Goal: Contribute content: Add original content to the website for others to see

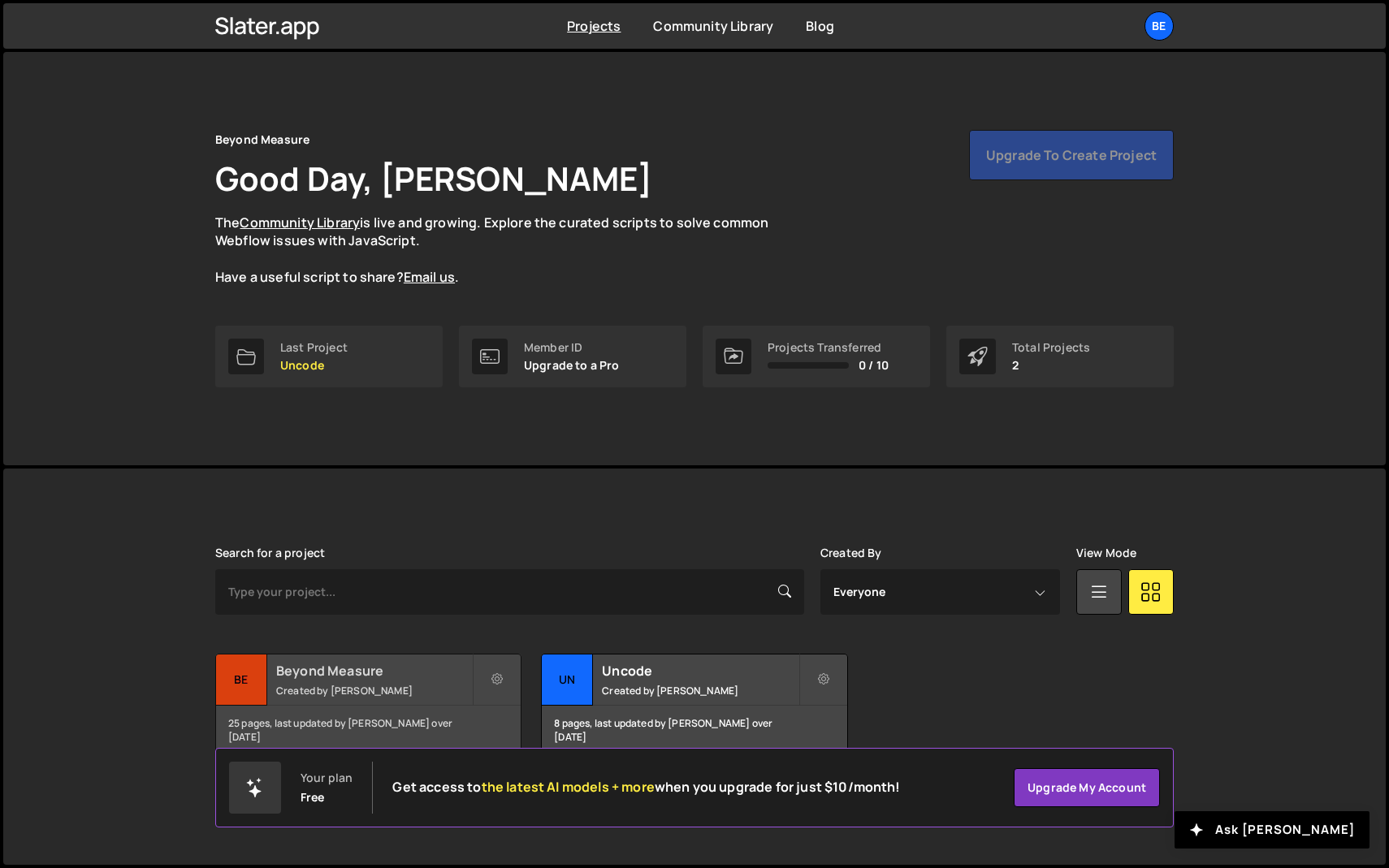
click at [352, 656] on div "Beyond Measure Created by Olaf van der Heijden" at bounding box center [368, 680] width 305 height 51
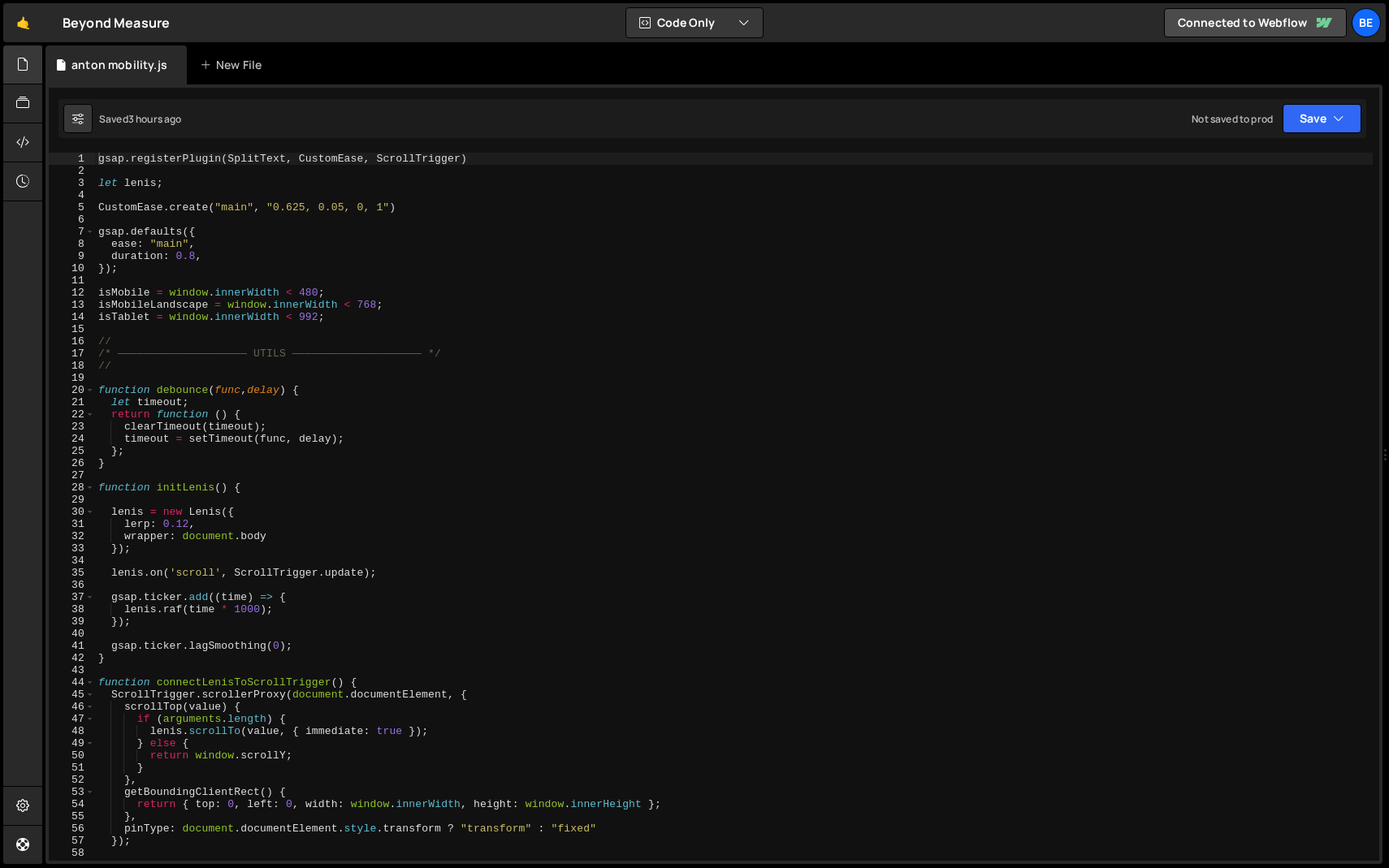
click at [23, 69] on icon at bounding box center [23, 64] width 13 height 18
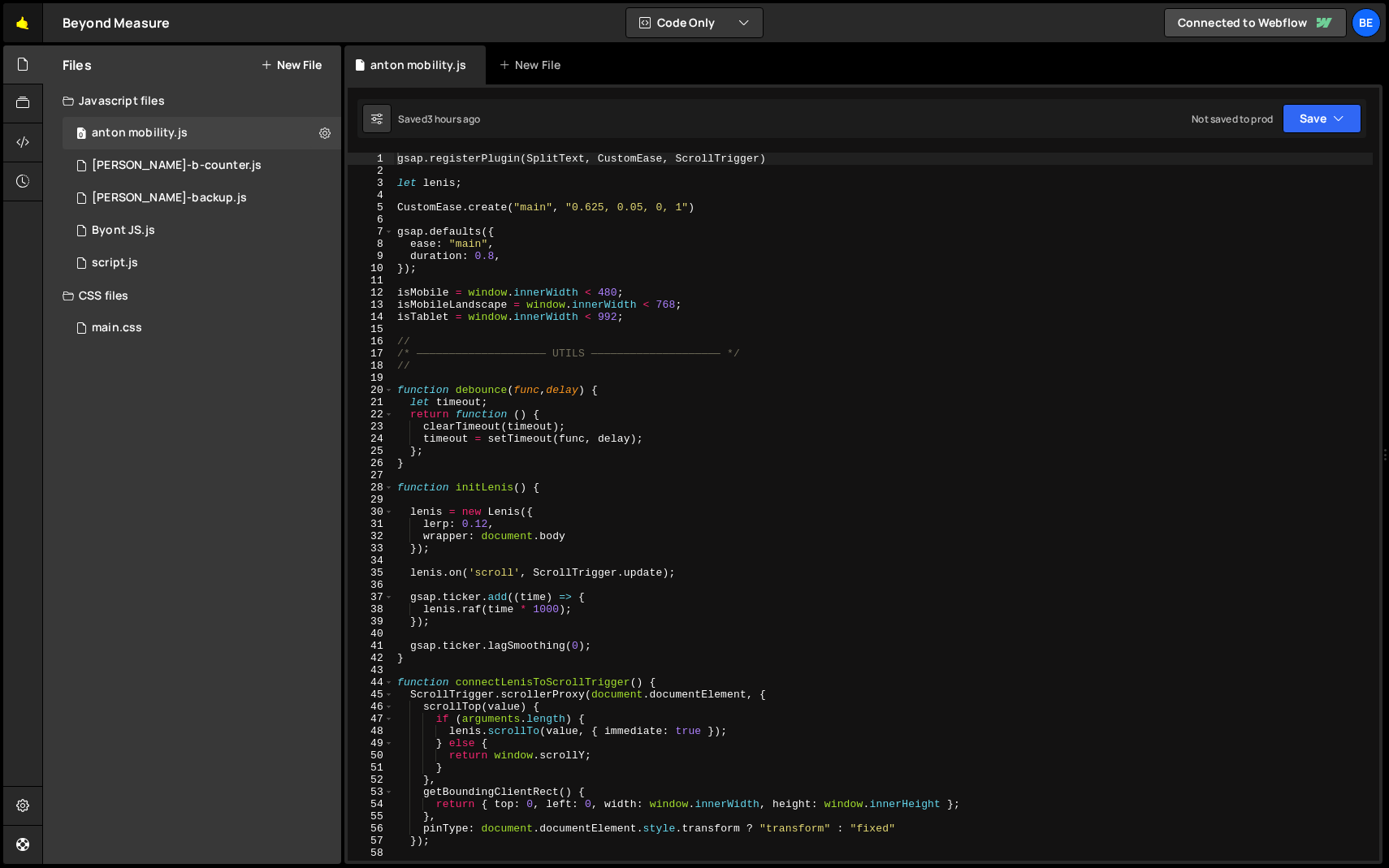
click at [40, 22] on link "🤙" at bounding box center [23, 22] width 39 height 39
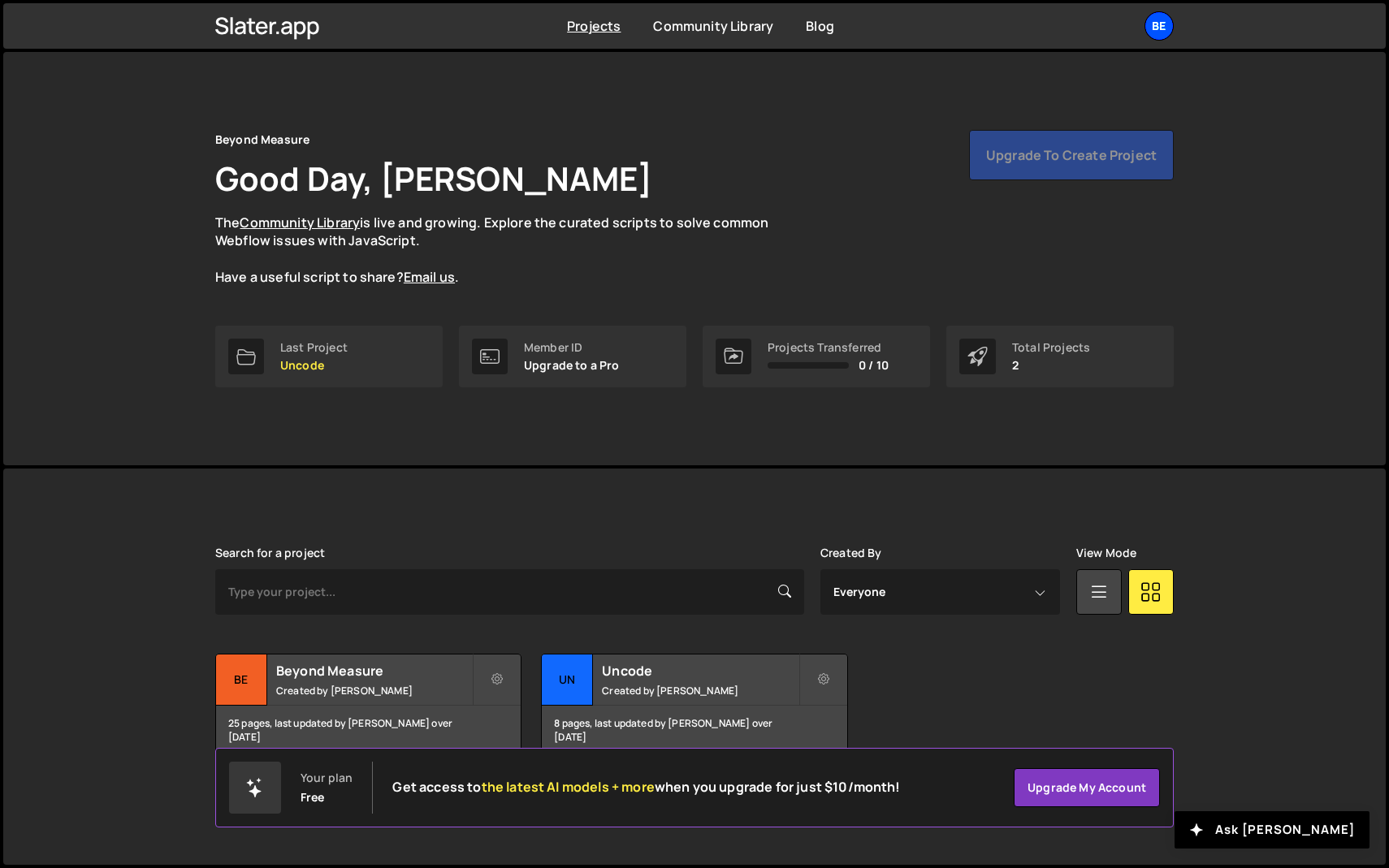
click at [1151, 25] on div "Be" at bounding box center [1158, 25] width 29 height 29
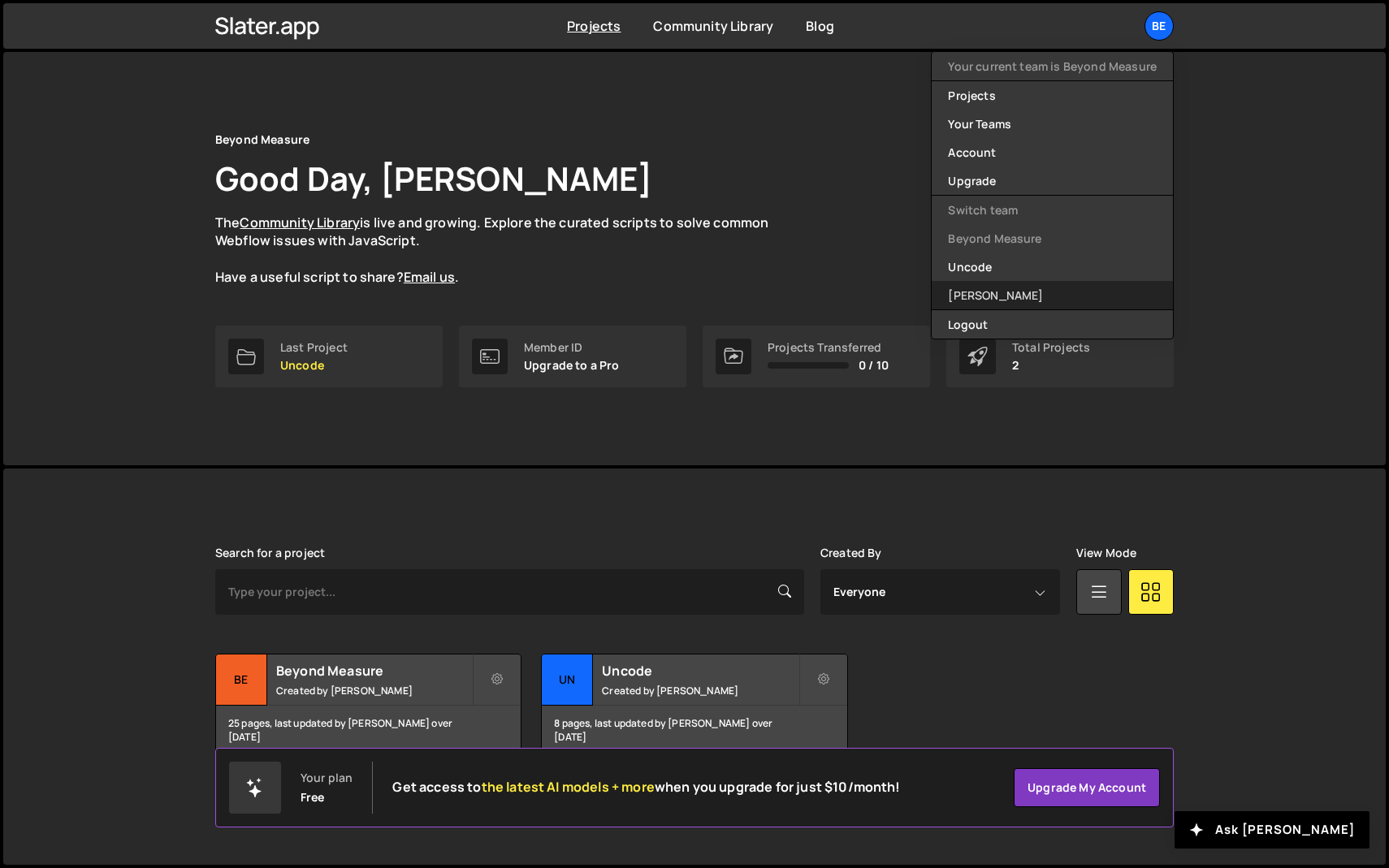
click at [997, 289] on link "[PERSON_NAME]" at bounding box center [1051, 295] width 241 height 28
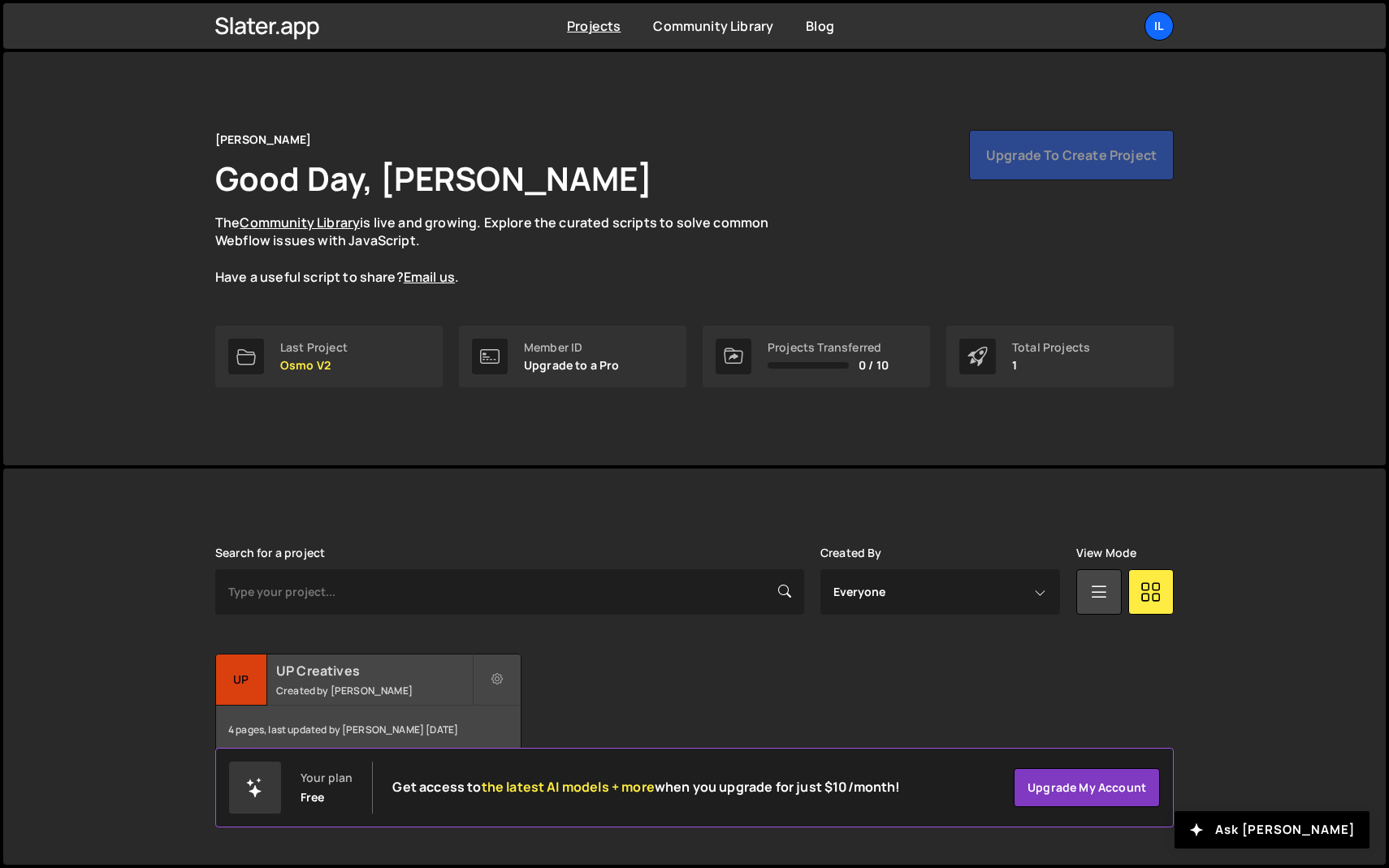
click at [329, 680] on div "UP Creatives Created by Ilja van Eck" at bounding box center [368, 680] width 305 height 51
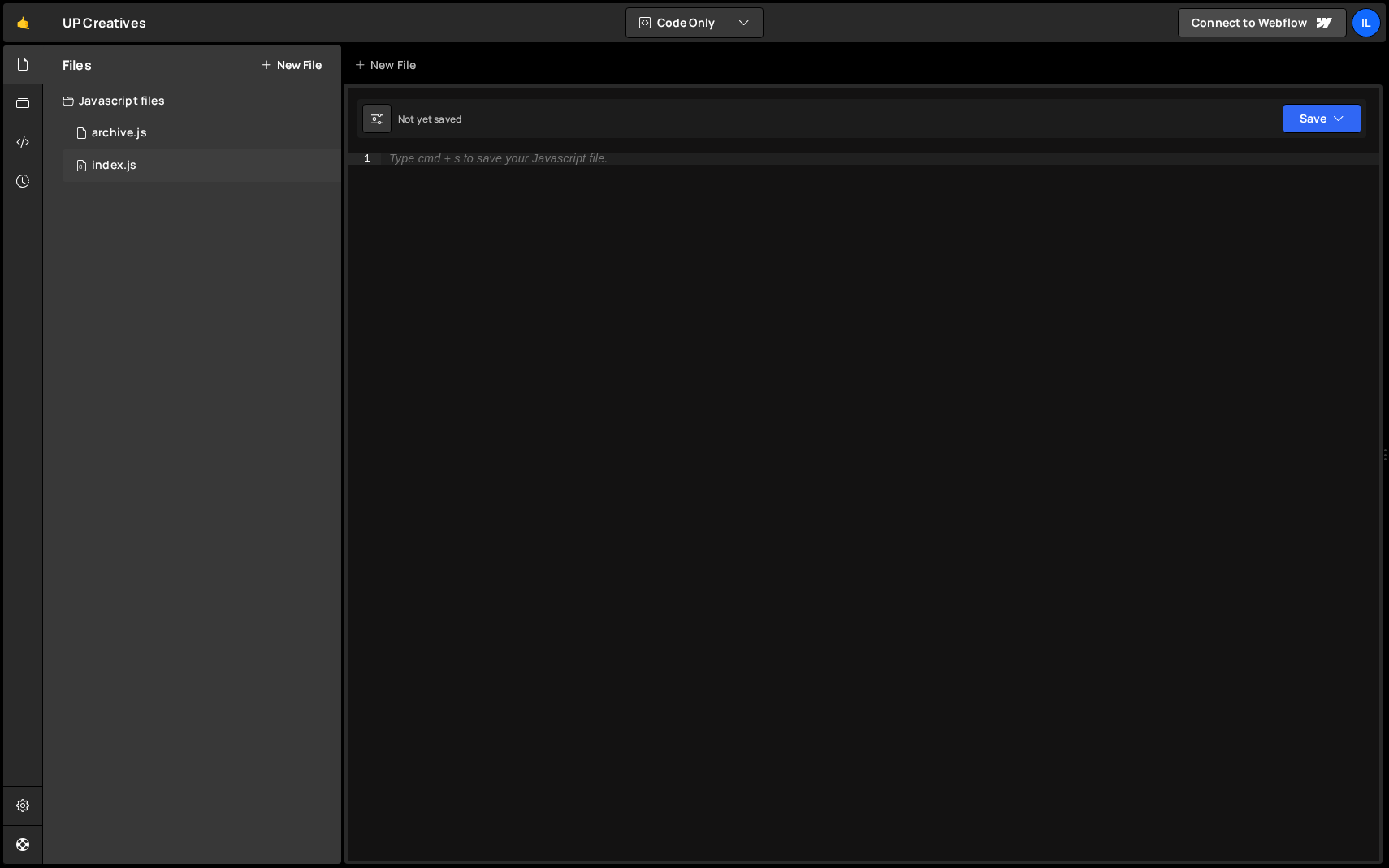
click at [127, 161] on div "index.js" at bounding box center [114, 166] width 45 height 15
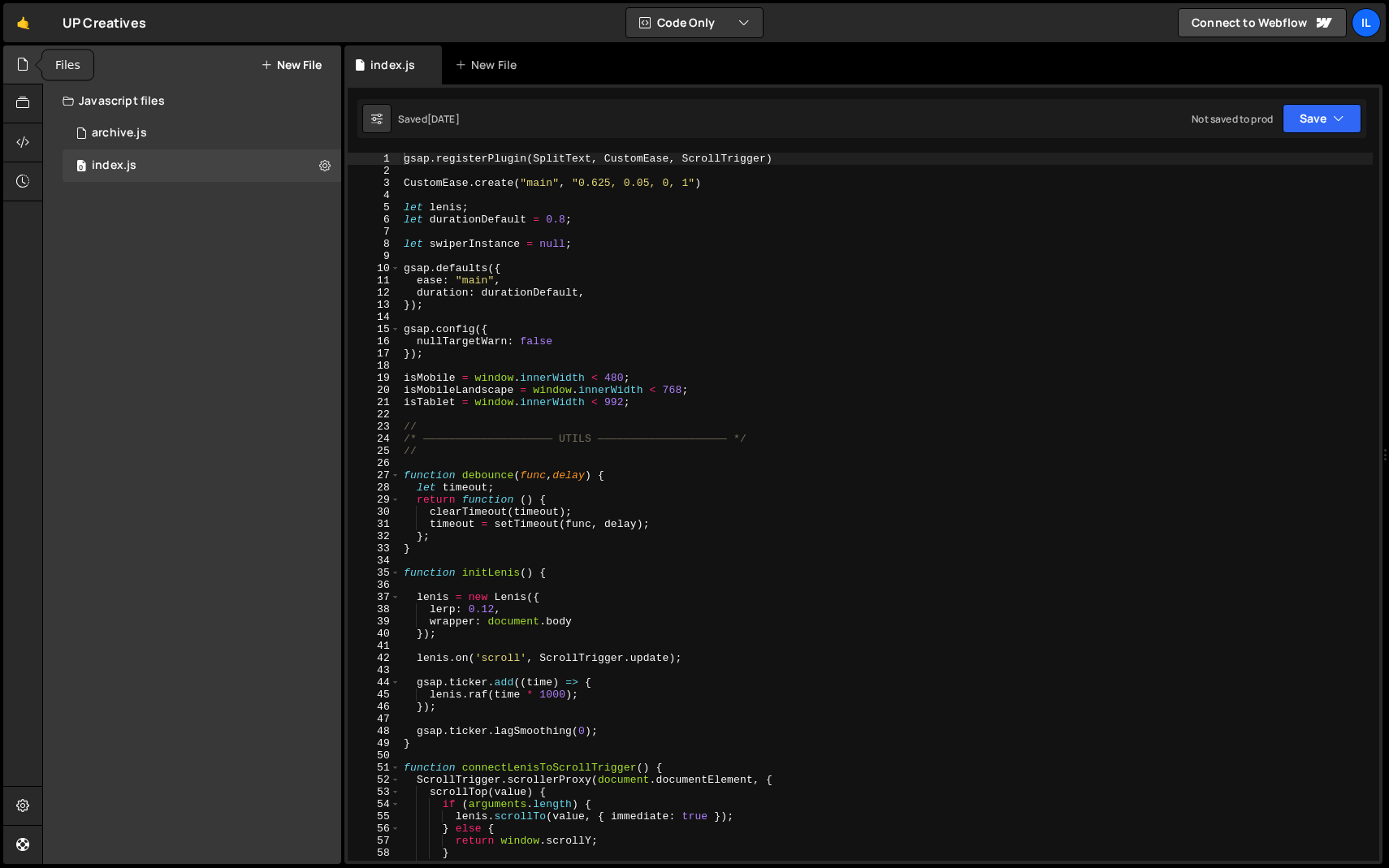
click at [21, 67] on icon at bounding box center [23, 64] width 13 height 18
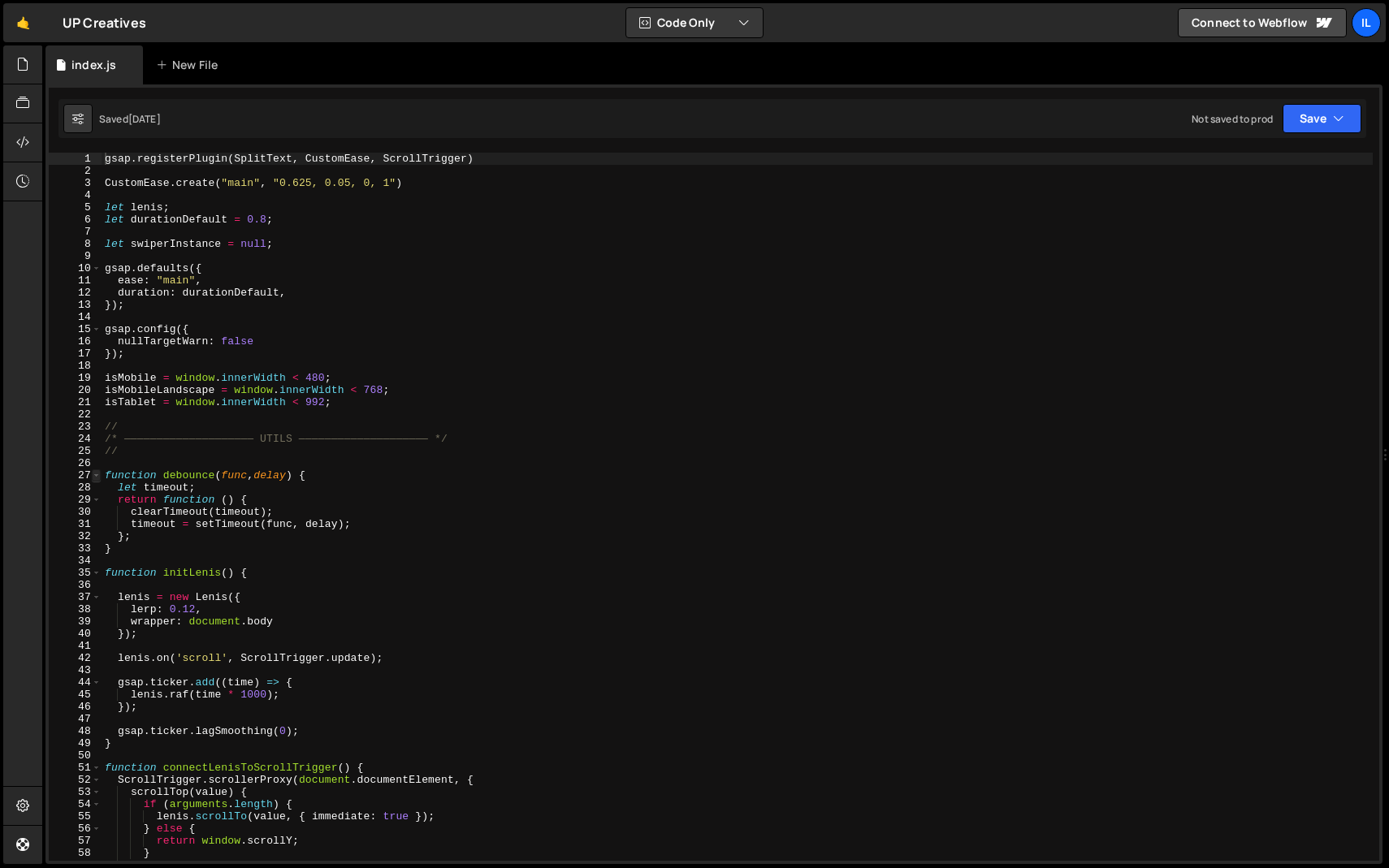
click at [99, 471] on span at bounding box center [97, 474] width 9 height 12
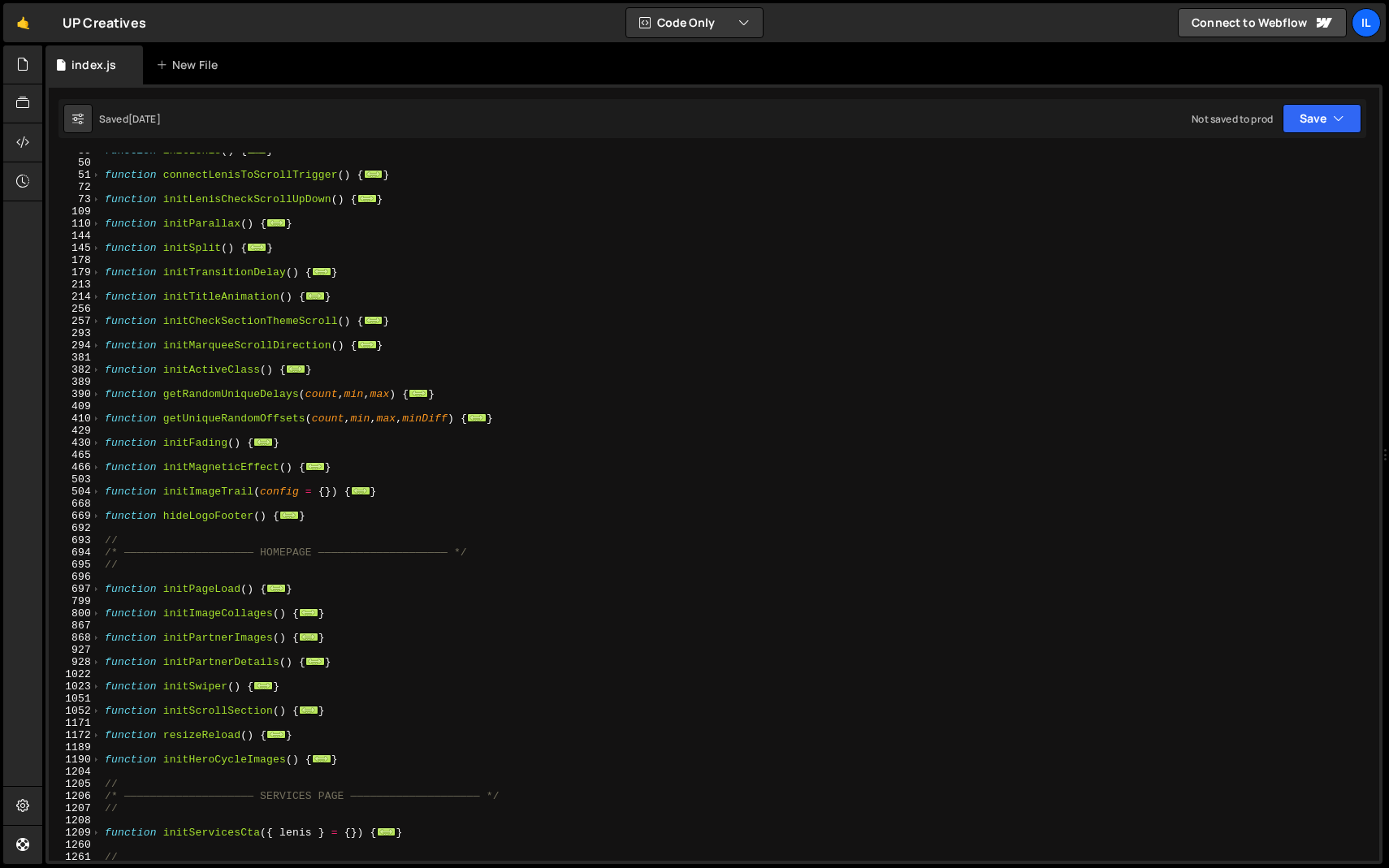
scroll to position [289, 0]
click at [330, 515] on div "function initLenis ( ) { ... } function connectLenisToScrollTrigger ( ) { ... }…" at bounding box center [736, 509] width 1271 height 732
type textarea "}"
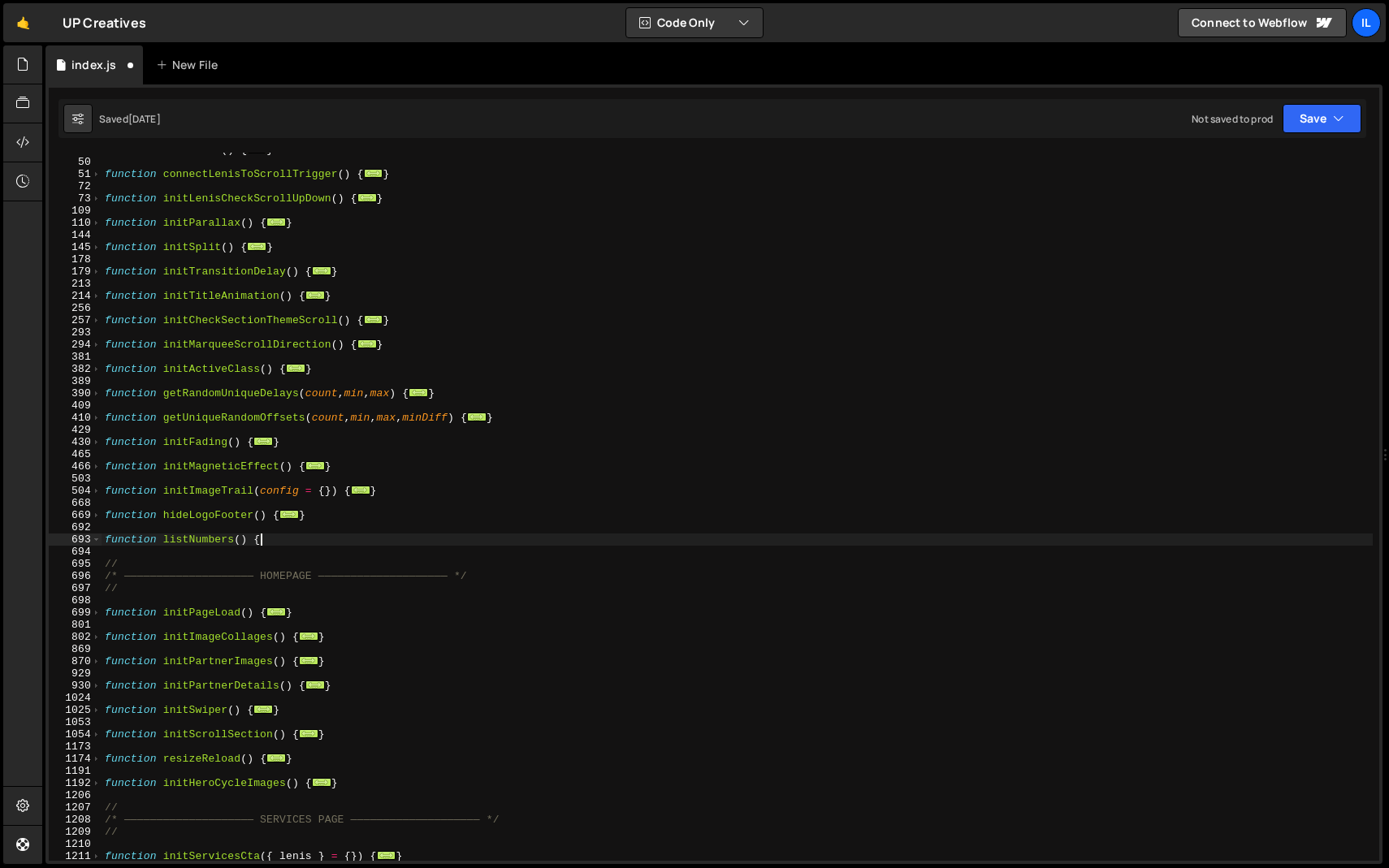
type textarea "function listNumbers() {}"
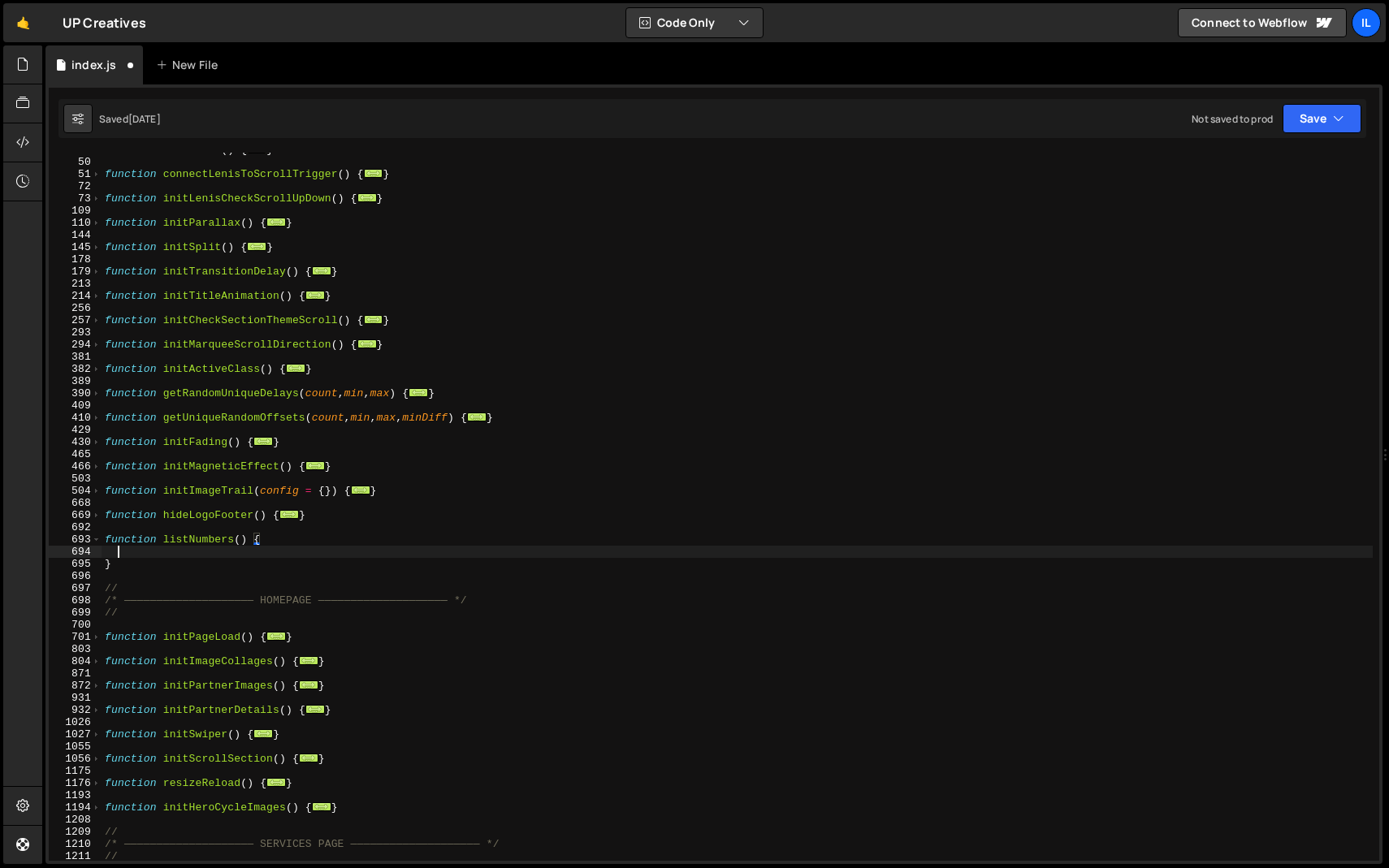
scroll to position [0, 0]
paste textarea "});"
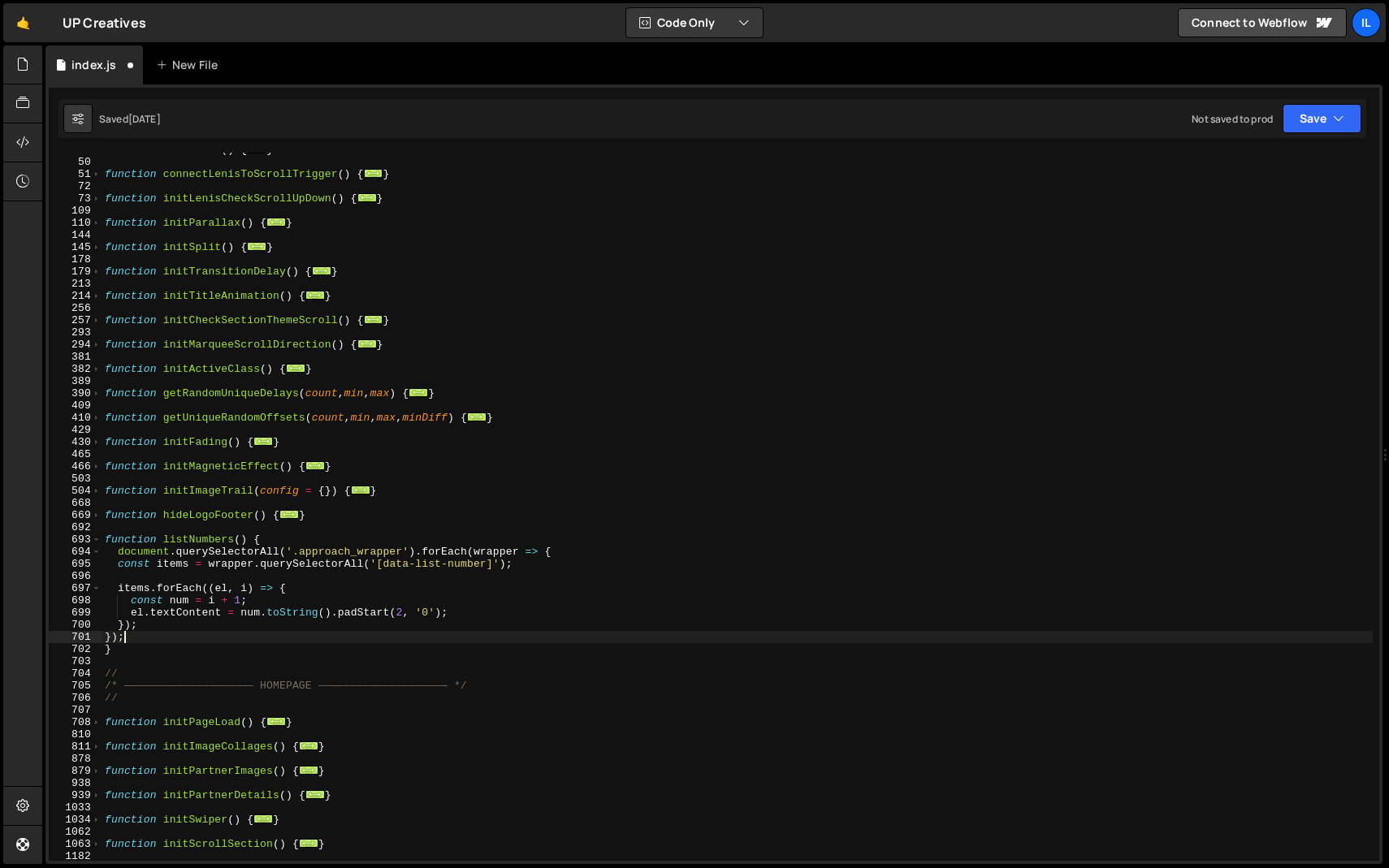
scroll to position [346, 0]
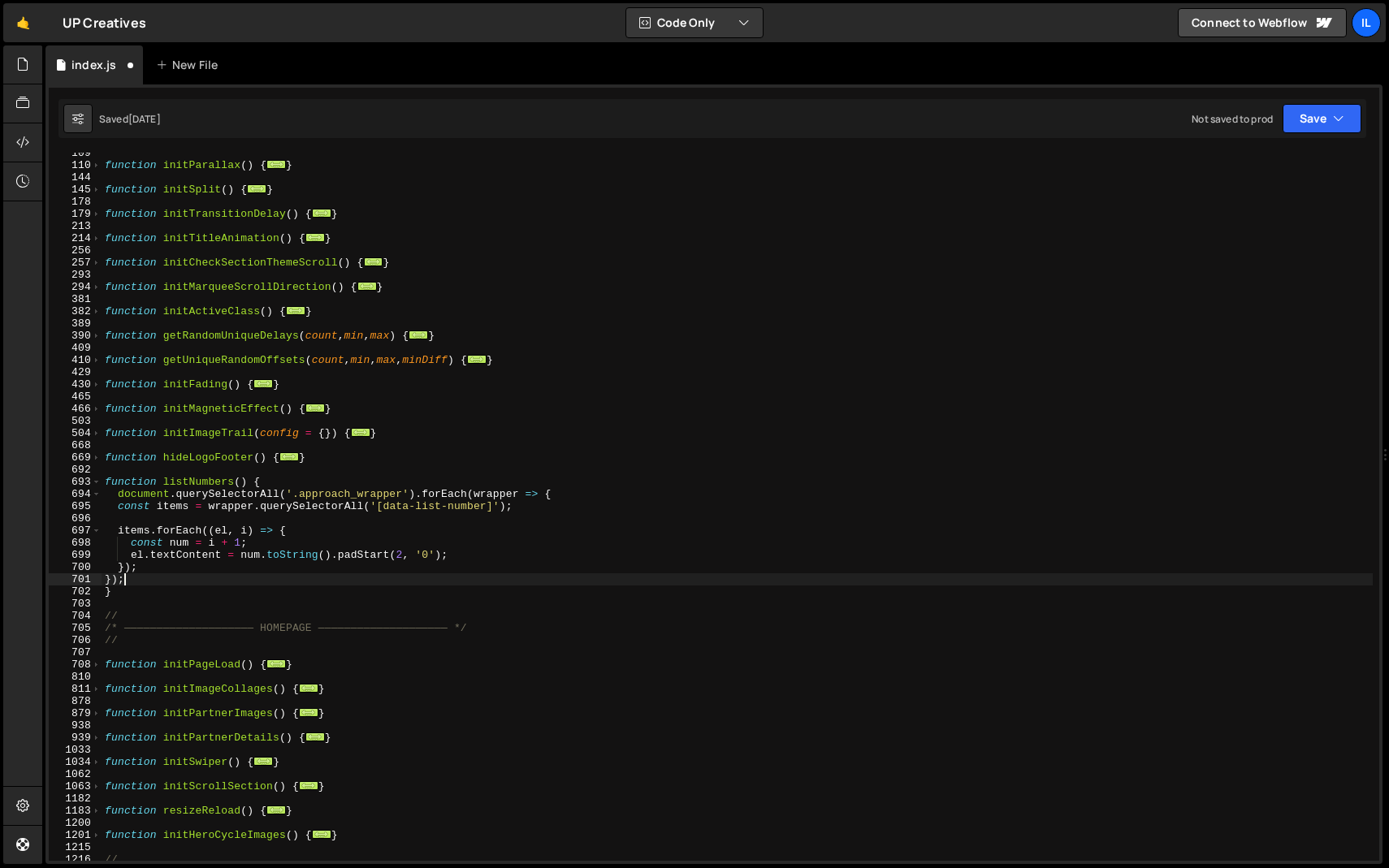
click at [213, 483] on div "function initParallax ( ) { ... } function initSplit ( ) { ... } function initT…" at bounding box center [736, 513] width 1271 height 732
click at [190, 586] on div "function initParallax ( ) { ... } function initSplit ( ) { ... } function initT…" at bounding box center [736, 513] width 1271 height 732
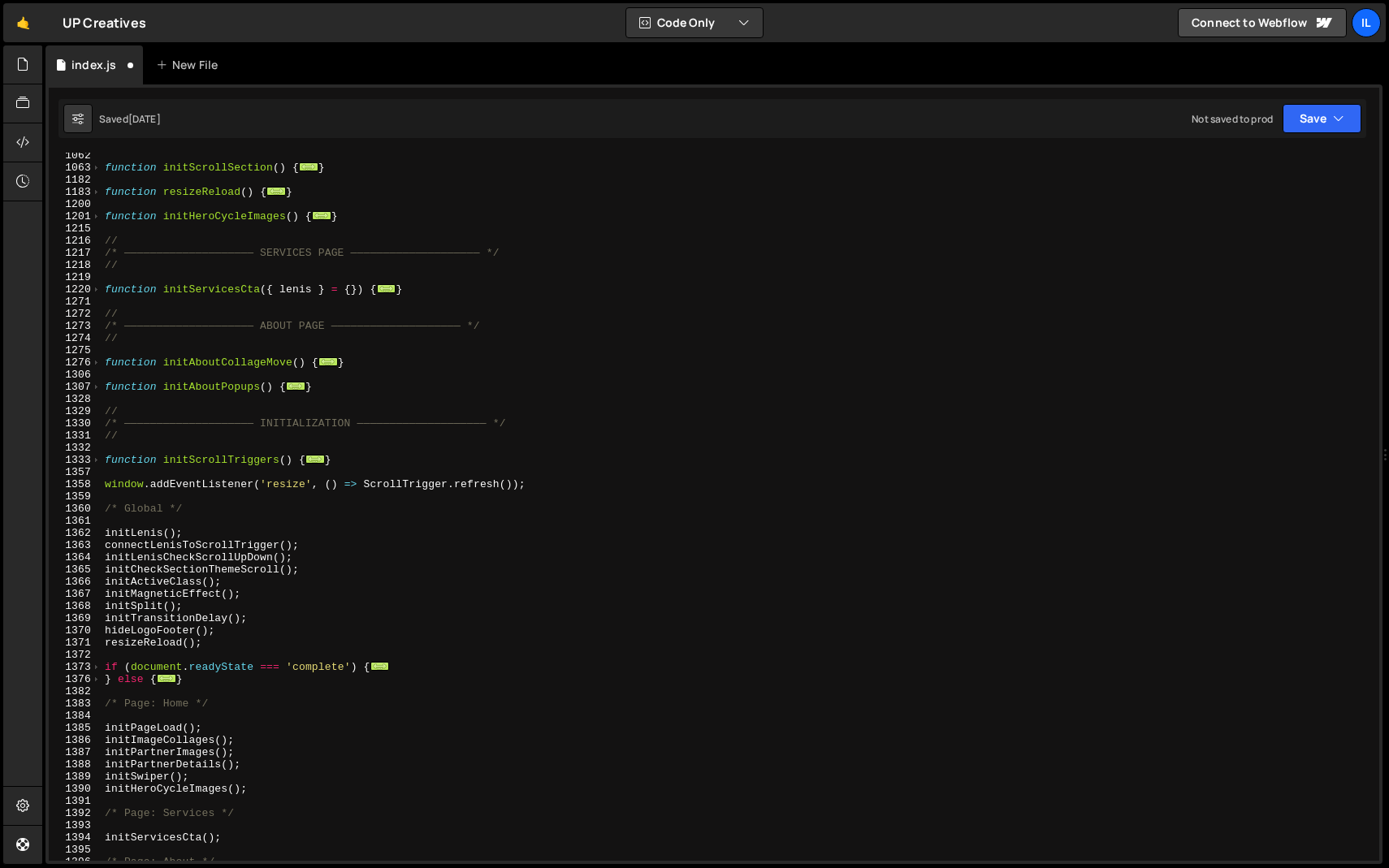
scroll to position [990, 0]
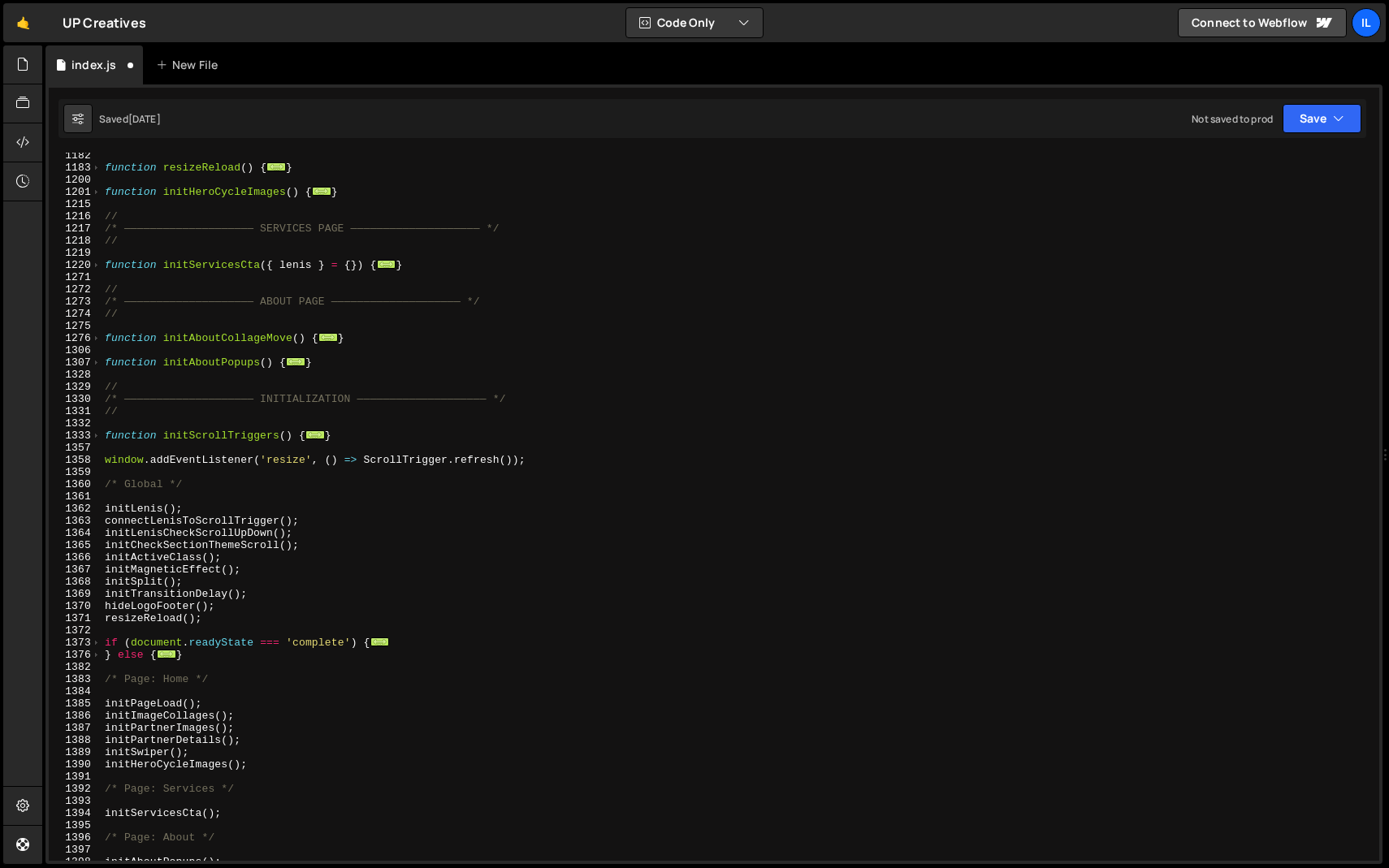
click at [222, 610] on div "function resizeReload ( ) { ... } function initHeroCycleImages ( ) { ... } // /…" at bounding box center [736, 515] width 1271 height 732
type textarea "hideLogoFooter();"
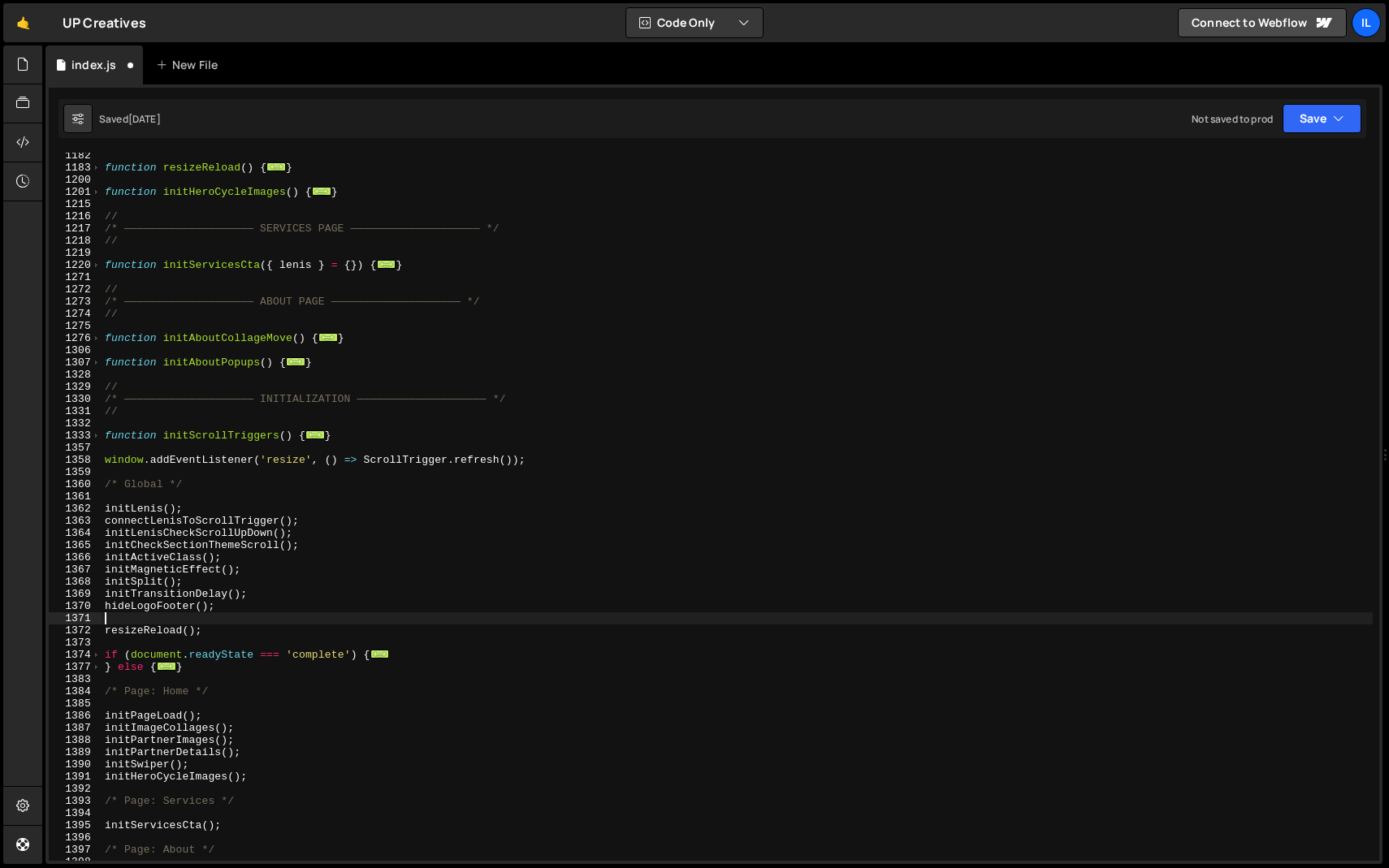
paste textarea "listNumbers"
click at [236, 621] on div "function resizeReload ( ) { ... } function initHeroCycleImages ( ) { ... } // /…" at bounding box center [736, 515] width 1271 height 732
click at [233, 631] on div "function resizeReload ( ) { ... } function initHeroCycleImages ( ) { ... } // /…" at bounding box center [736, 515] width 1271 height 732
type textarea "resizeReload();"
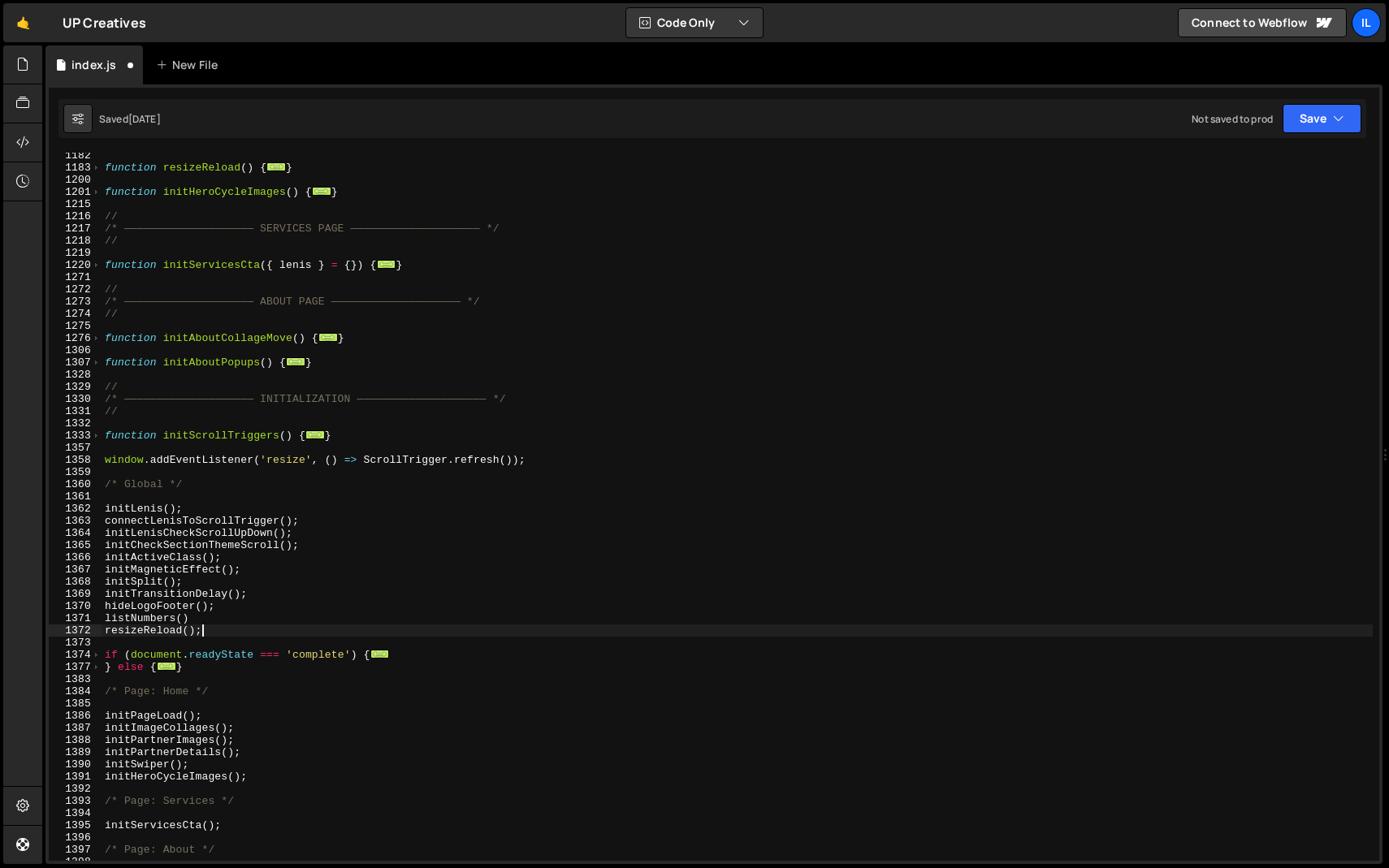
click at [229, 634] on div "function resizeReload ( ) { ... } function initHeroCycleImages ( ) { ... } // /…" at bounding box center [736, 515] width 1271 height 732
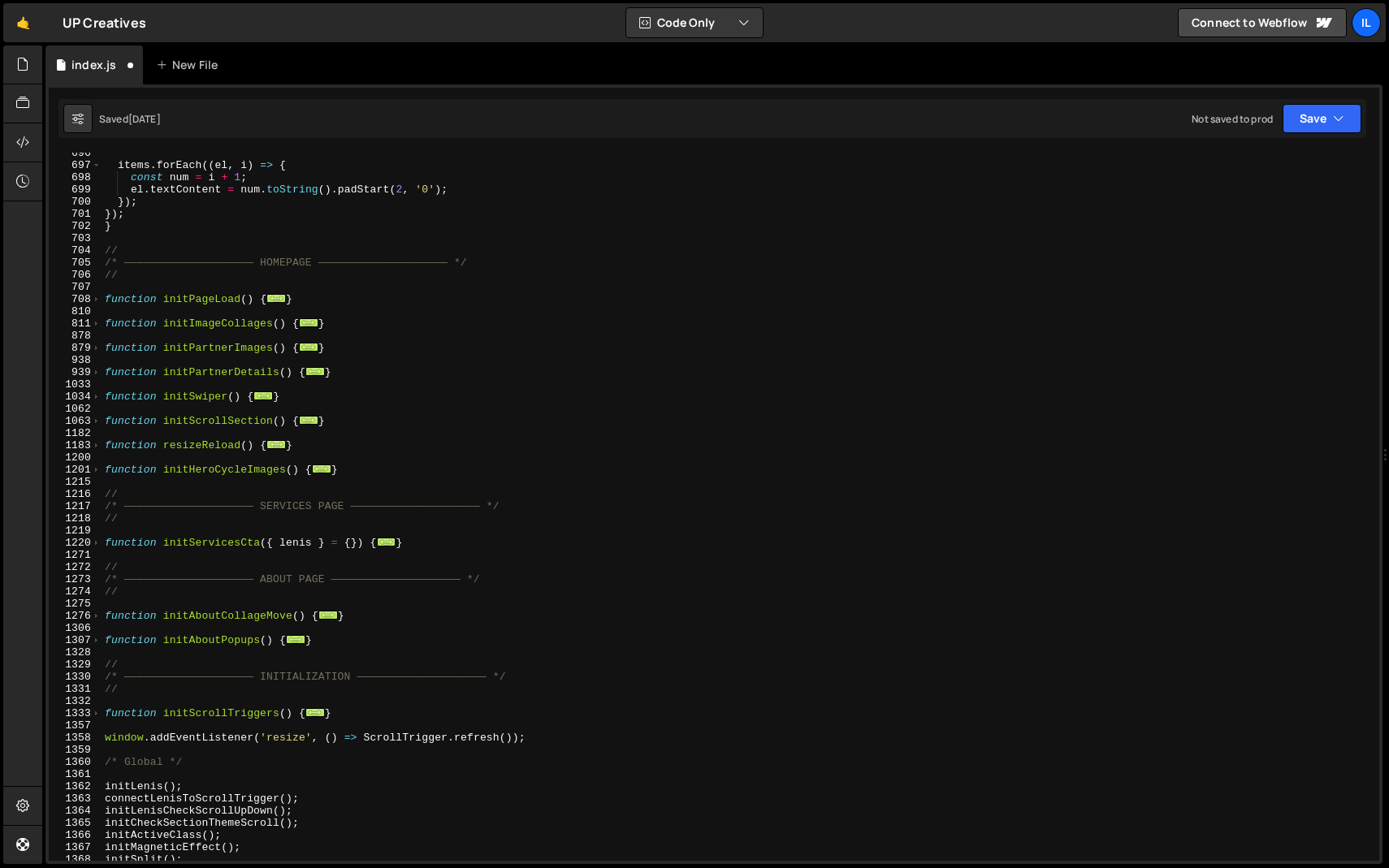
scroll to position [711, 0]
click at [352, 455] on div "items . forEach (( el , i ) => { const num = i + 1 ; el . textContent = num . t…" at bounding box center [736, 514] width 1271 height 732
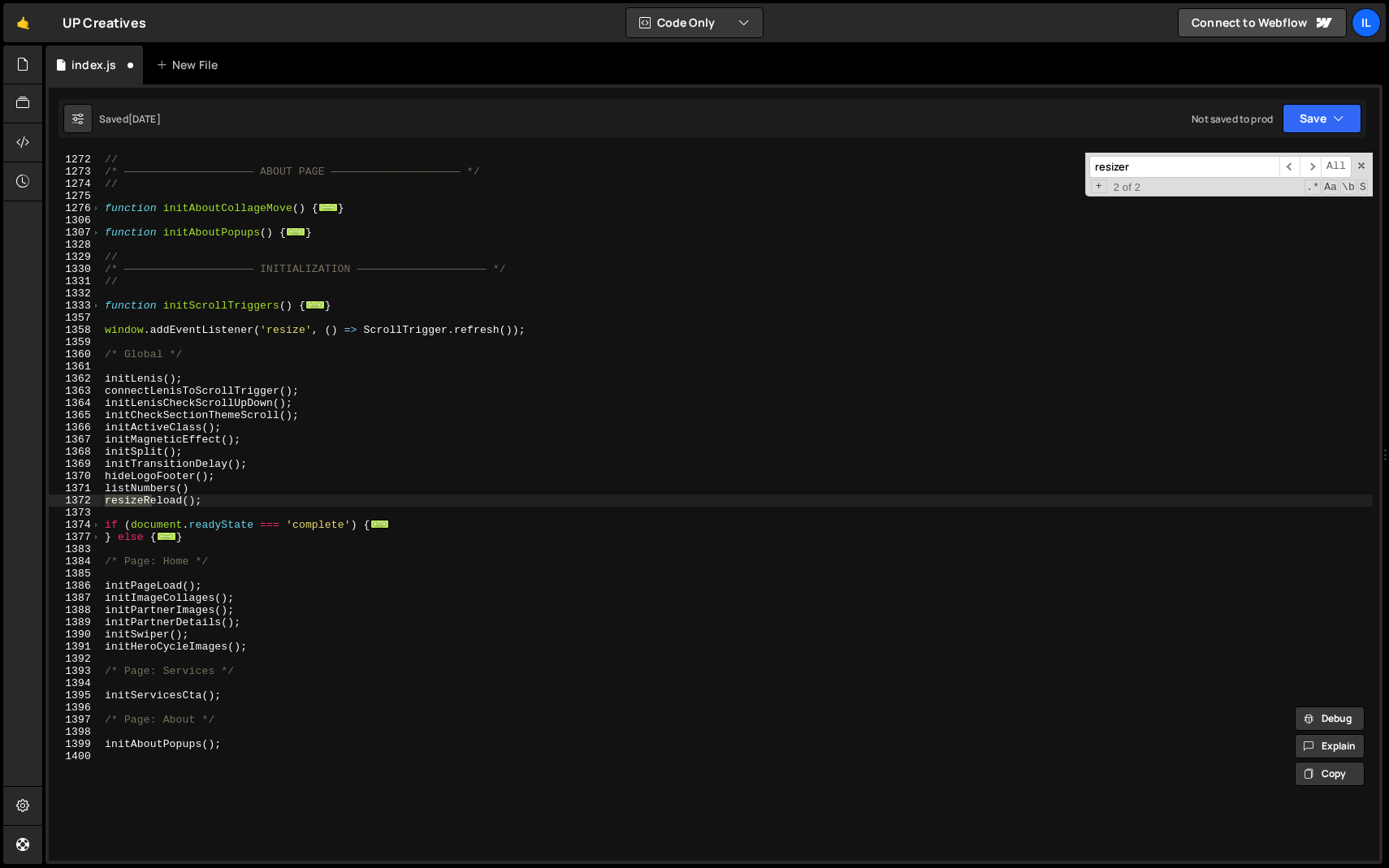
scroll to position [1886, 0]
type input "resizerel"
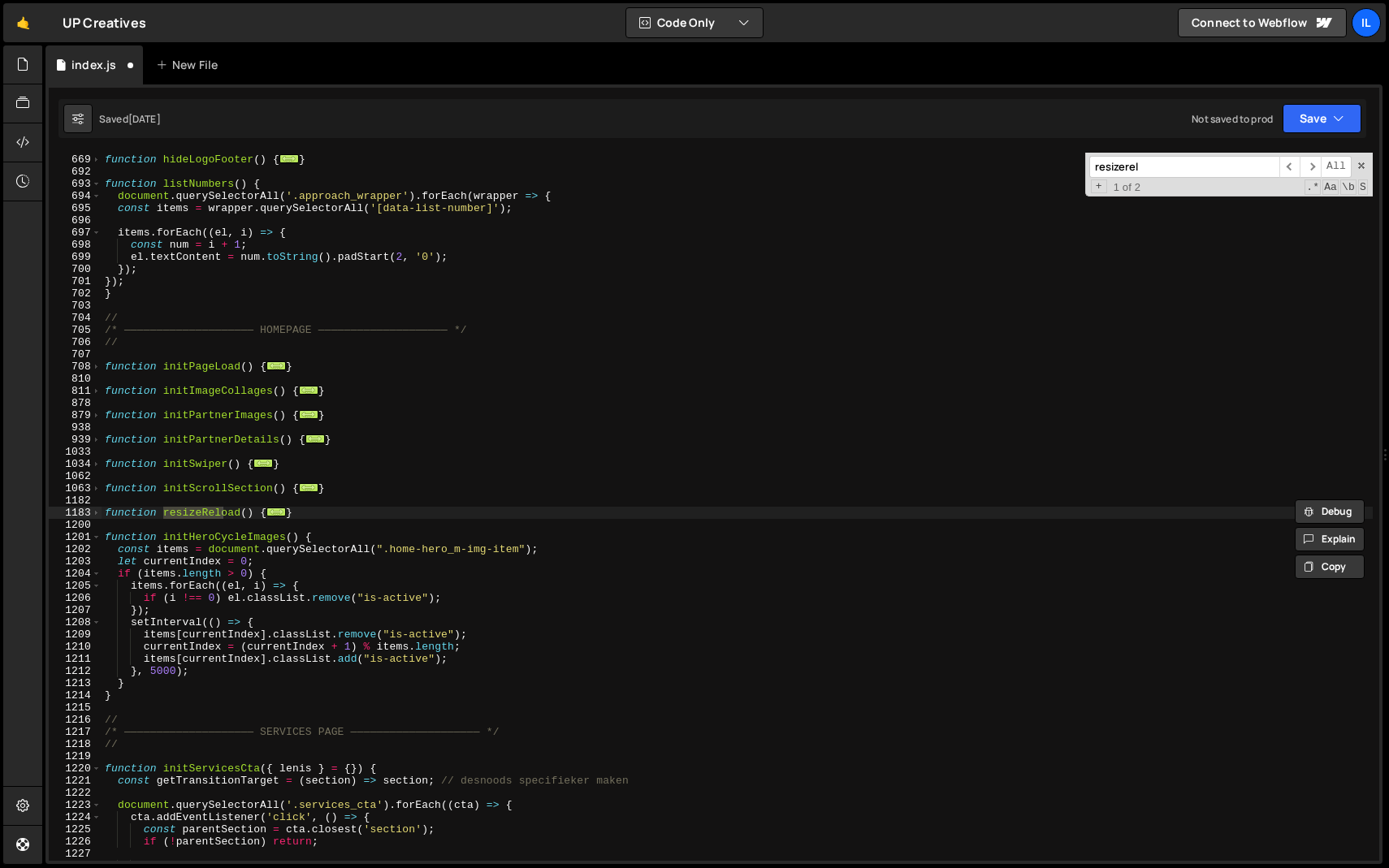
scroll to position [645, 0]
type textarea "function resizeReload() {"
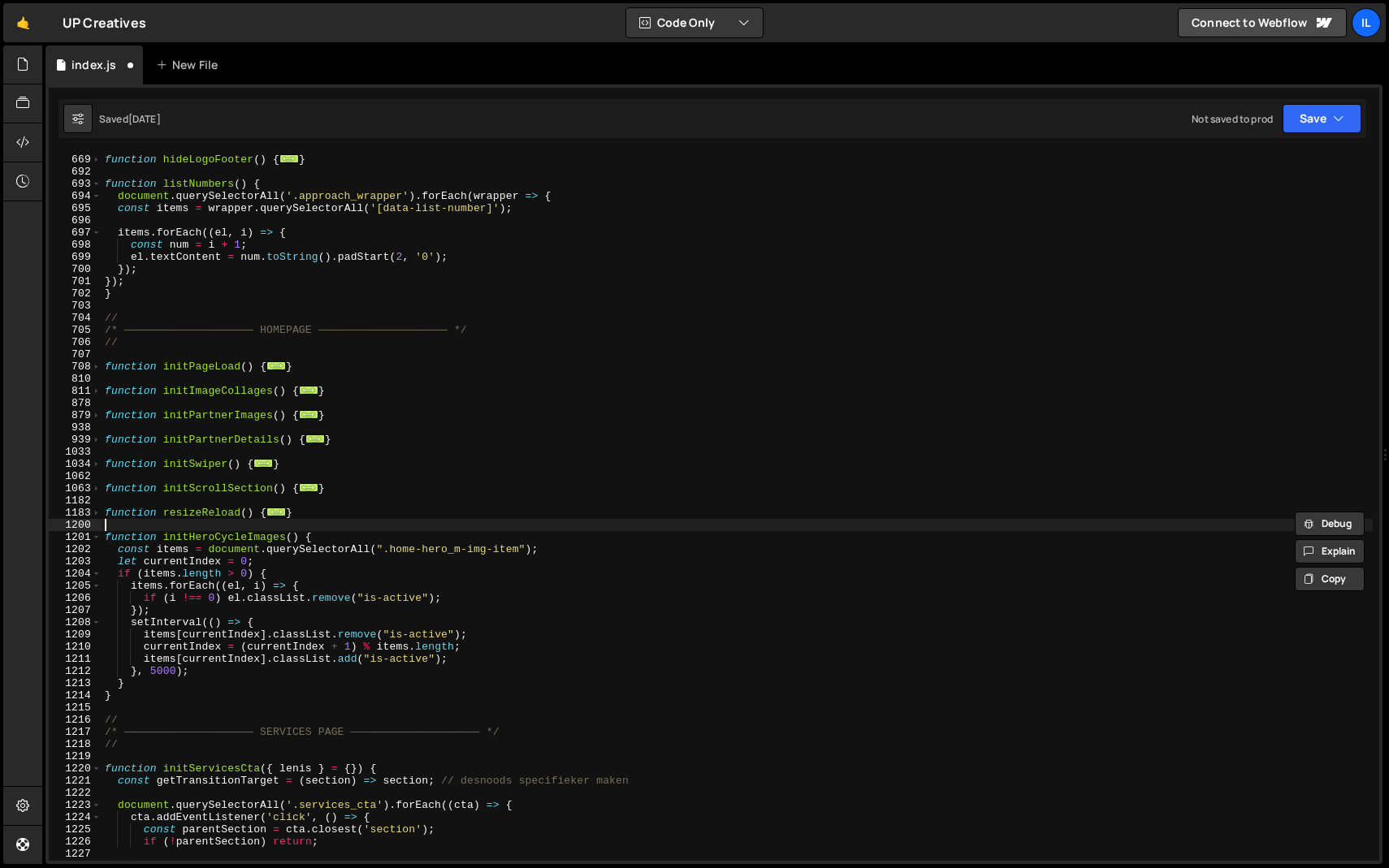
click at [240, 520] on div "function hideLogoFooter ( ) { ... } function listNumbers ( ) { document . query…" at bounding box center [736, 507] width 1271 height 732
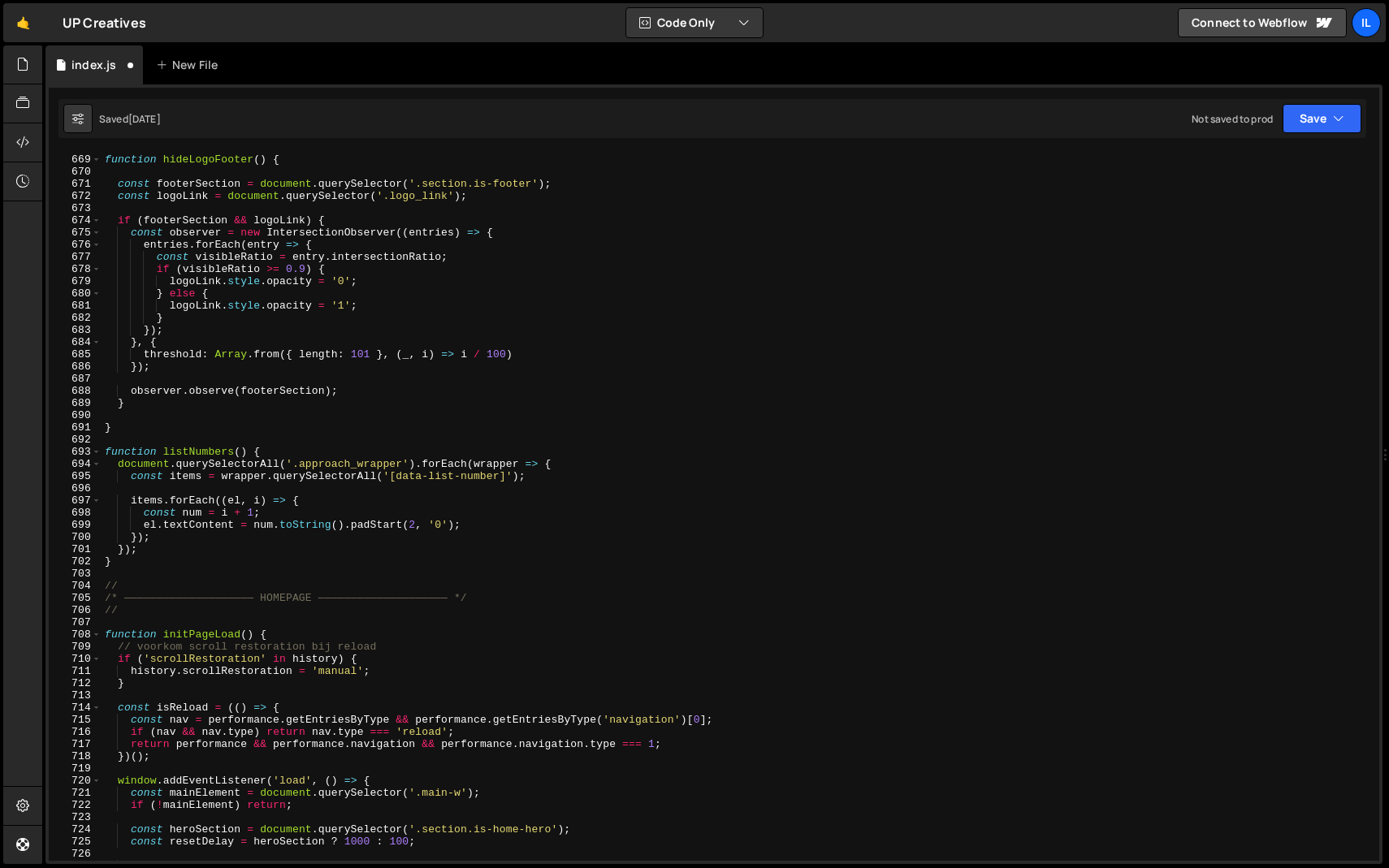
scroll to position [8132, 0]
